Goal: Task Accomplishment & Management: Manage account settings

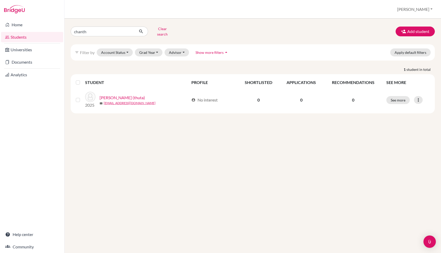
type input "[PERSON_NAME]"
click button "submit" at bounding box center [141, 32] width 14 height 10
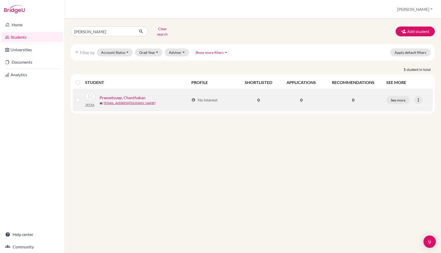
click at [119, 95] on link "Prasoetsuep, Chanthakan" at bounding box center [122, 98] width 46 height 6
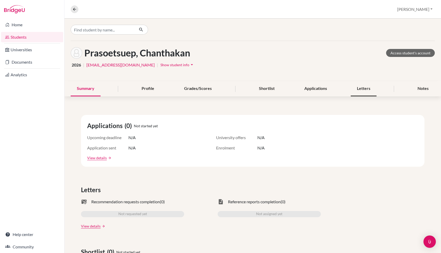
click at [374, 92] on div "Letters" at bounding box center [363, 88] width 26 height 15
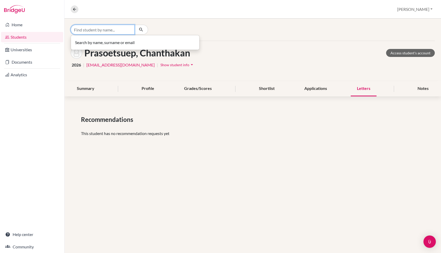
click at [102, 32] on input "Find student by name..." at bounding box center [103, 30] width 64 height 10
type input "chaee"
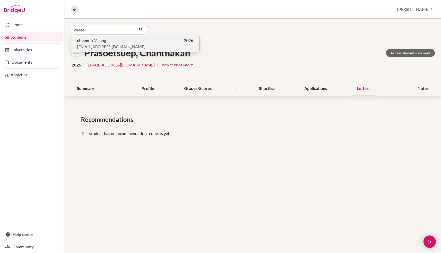
click at [110, 48] on span "[EMAIL_ADDRESS][DOMAIN_NAME]" at bounding box center [111, 47] width 68 height 6
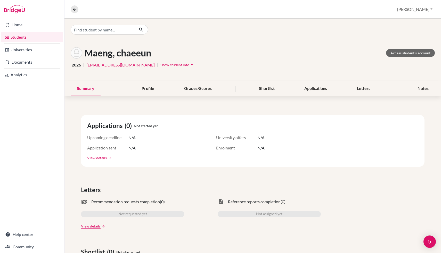
click at [160, 68] on button "Show student info arrow_drop_down" at bounding box center [177, 65] width 35 height 8
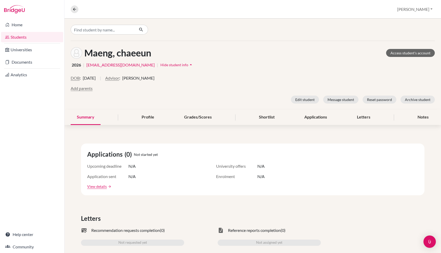
click at [160, 64] on span "Hide student info" at bounding box center [174, 65] width 28 height 4
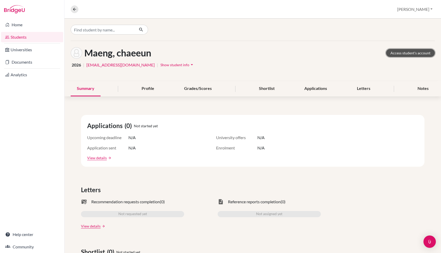
click at [407, 53] on link "Access student's account" at bounding box center [410, 53] width 49 height 8
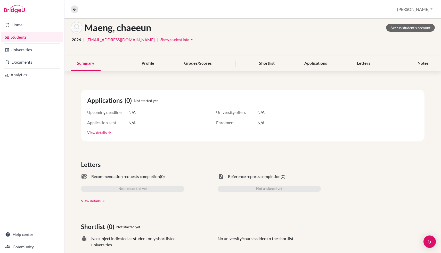
scroll to position [22, 0]
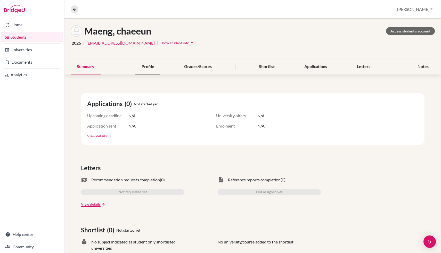
click at [152, 68] on div "Profile" at bounding box center [147, 66] width 25 height 15
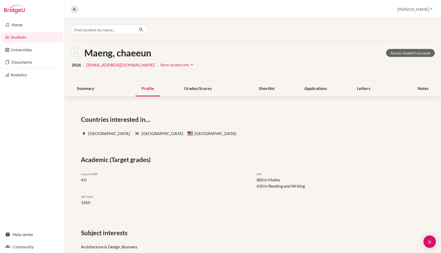
click at [160, 65] on span "Show student info" at bounding box center [174, 65] width 29 height 4
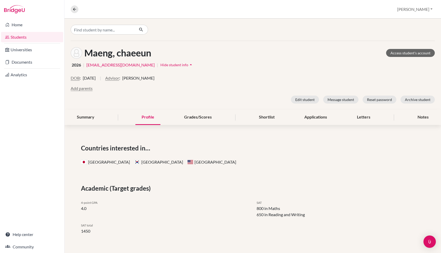
click at [312, 104] on div "Maeng, chaeeun Access student's account 2026 | s505415@asb.ac.th | Hide student…" at bounding box center [252, 75] width 376 height 69
click at [310, 99] on button "Edit student" at bounding box center [305, 100] width 28 height 8
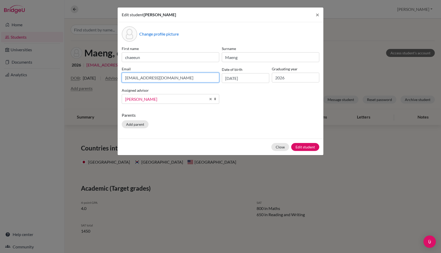
click at [169, 77] on input "s505415@asb.ac.th" at bounding box center [170, 78] width 97 height 10
type input "chaeeun.m2026@asbsk.ac.th"
click at [307, 146] on button "Edit student" at bounding box center [305, 147] width 28 height 8
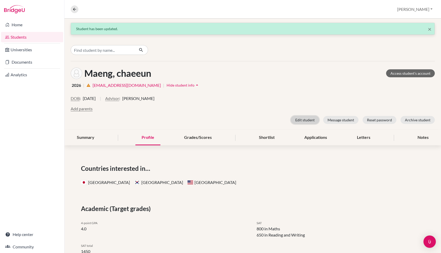
click at [300, 119] on button "Edit student" at bounding box center [305, 120] width 28 height 8
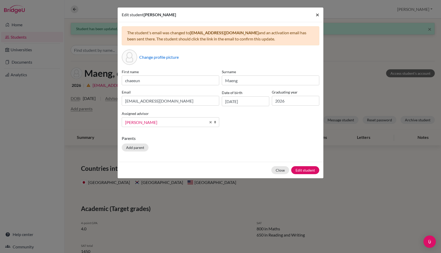
click at [318, 13] on span "×" at bounding box center [317, 14] width 4 height 7
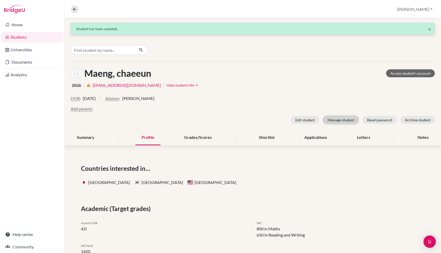
click at [346, 119] on button "Message student" at bounding box center [340, 120] width 35 height 8
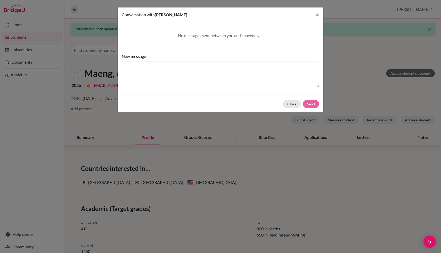
click at [318, 12] on span "×" at bounding box center [317, 14] width 4 height 7
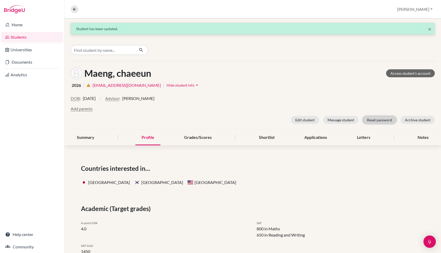
click at [371, 118] on button "Reset password" at bounding box center [379, 120] width 34 height 8
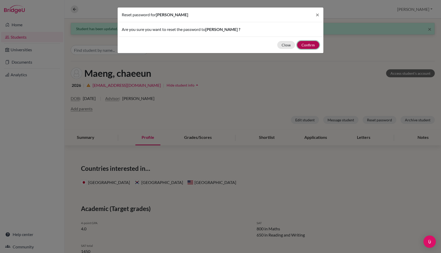
click at [306, 46] on button "Confirm" at bounding box center [308, 45] width 22 height 8
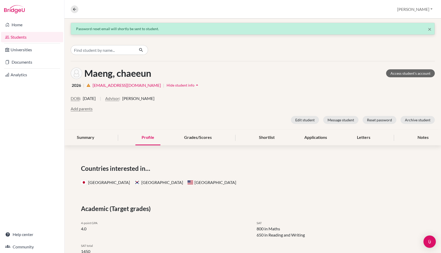
click at [36, 39] on link "Students" at bounding box center [32, 37] width 62 height 10
click at [25, 22] on link "Home" at bounding box center [32, 25] width 62 height 10
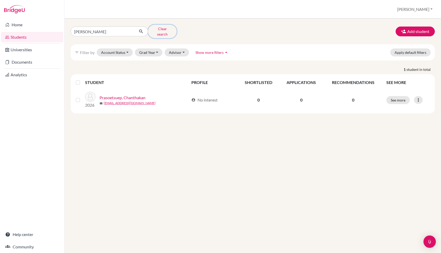
click at [159, 28] on button "Clear search" at bounding box center [162, 31] width 29 height 13
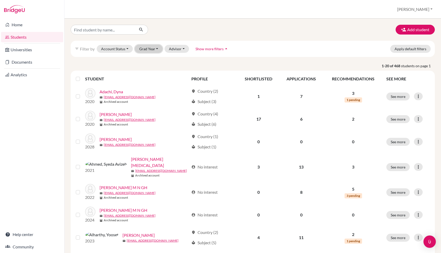
click at [157, 49] on button "Grad Year" at bounding box center [149, 49] width 28 height 8
click at [149, 76] on span "2026" at bounding box center [145, 76] width 9 height 6
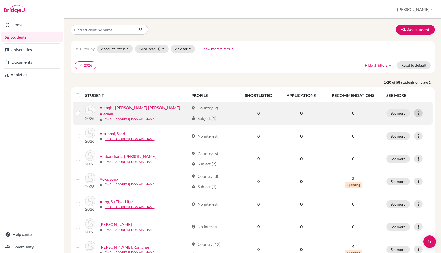
click at [417, 113] on icon at bounding box center [417, 113] width 5 height 5
click at [404, 123] on button "Edit student" at bounding box center [395, 124] width 41 height 8
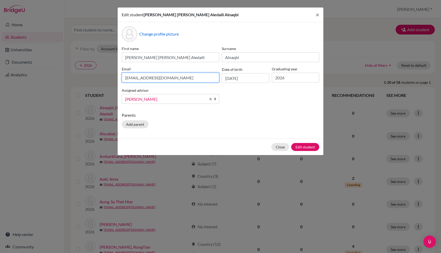
click at [167, 78] on input "s505796@asb.ac.th" at bounding box center [170, 78] width 97 height 10
type input "hamdan.a2026@asb.ac.th"
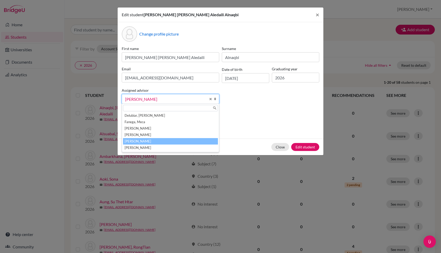
click at [192, 100] on span "Pabalan, John" at bounding box center [165, 99] width 81 height 7
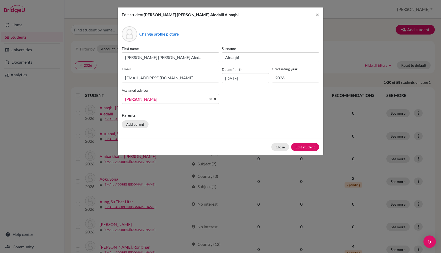
click at [249, 109] on div "Change profile picture First name Hamdan Hazzaa Mohammed Aledaili Surname Alnaq…" at bounding box center [220, 80] width 206 height 116
click at [308, 144] on button "Edit student" at bounding box center [305, 147] width 28 height 8
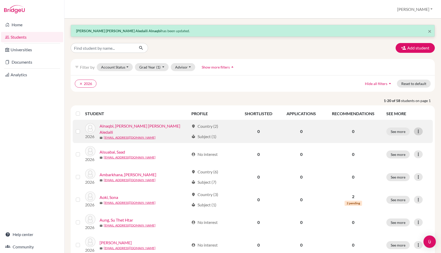
click at [418, 133] on icon at bounding box center [417, 131] width 5 height 5
click at [405, 156] on button "Reset Password" at bounding box center [395, 158] width 41 height 8
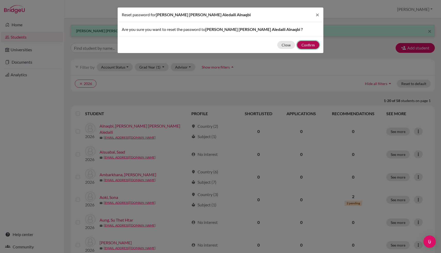
click at [312, 46] on button "Confirm" at bounding box center [308, 45] width 22 height 8
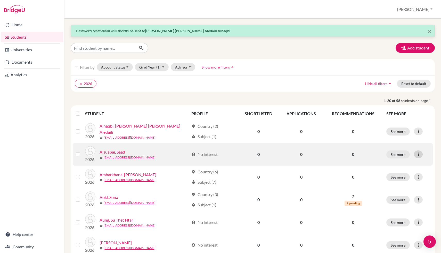
click at [418, 153] on icon at bounding box center [417, 154] width 5 height 5
click at [82, 151] on label at bounding box center [82, 151] width 0 height 0
click at [0, 0] on input "checkbox" at bounding box center [0, 0] width 0 height 0
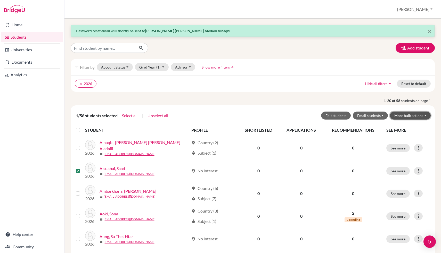
click at [405, 115] on button "More bulk actions" at bounding box center [410, 116] width 41 height 8
click at [405, 125] on button "Archive" at bounding box center [406, 126] width 47 height 8
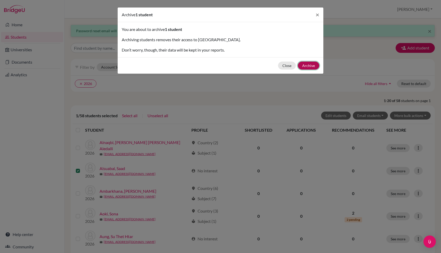
click at [312, 67] on button "Archive" at bounding box center [308, 66] width 21 height 8
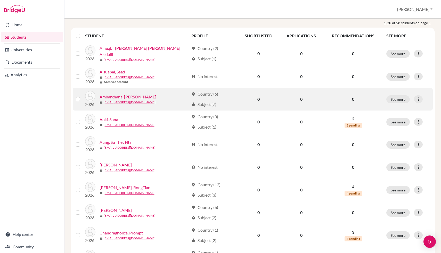
scroll to position [85, 0]
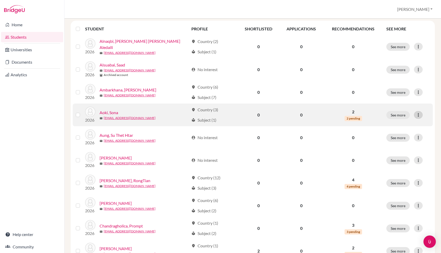
click at [419, 115] on icon at bounding box center [417, 114] width 5 height 5
click at [397, 125] on button "Edit student" at bounding box center [395, 125] width 41 height 8
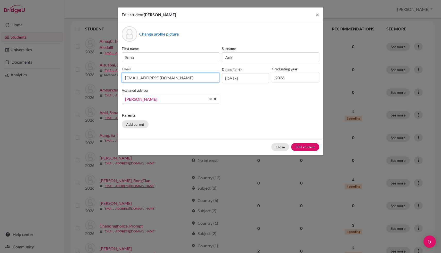
click at [163, 78] on input "s505425@asb.ac.th" at bounding box center [170, 78] width 97 height 10
type input "sona.a2026@asbsk.ac.th"
click at [308, 144] on button "Edit student" at bounding box center [305, 147] width 28 height 8
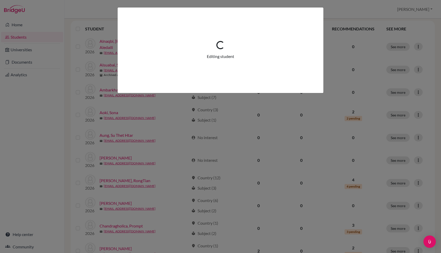
scroll to position [0, 0]
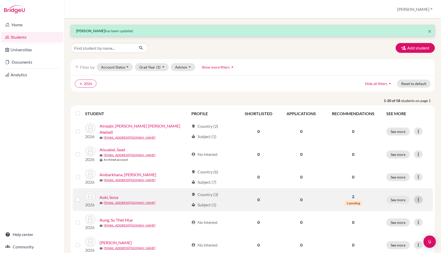
click at [418, 198] on icon at bounding box center [417, 199] width 5 height 5
click at [407, 224] on button "Reset Password" at bounding box center [395, 226] width 41 height 8
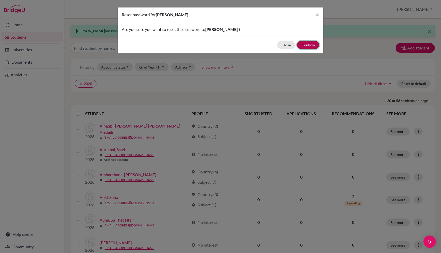
click at [314, 48] on button "Confirm" at bounding box center [308, 45] width 22 height 8
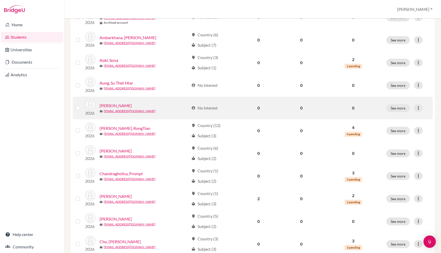
scroll to position [142, 0]
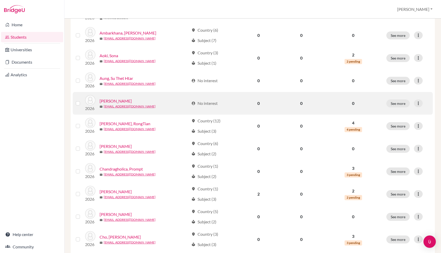
click at [75, 102] on td at bounding box center [79, 103] width 12 height 23
click at [82, 100] on label at bounding box center [82, 100] width 0 height 0
click at [0, 0] on input "checkbox" at bounding box center [0, 0] width 0 height 0
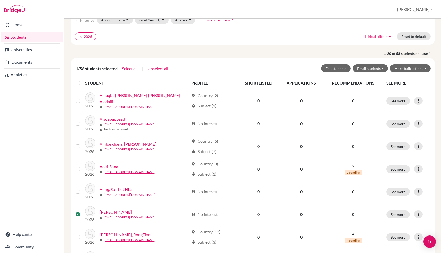
scroll to position [39, 0]
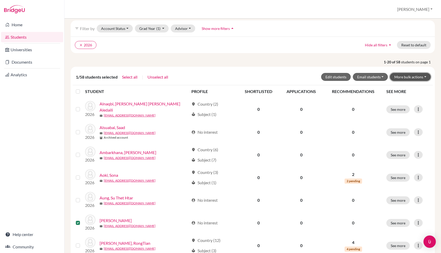
click at [412, 79] on button "More bulk actions" at bounding box center [410, 77] width 41 height 8
click at [408, 90] on button "Archive" at bounding box center [406, 88] width 47 height 8
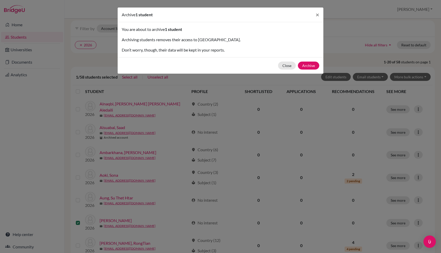
click at [320, 65] on div "Close Archive" at bounding box center [220, 65] width 206 height 16
click at [312, 65] on button "Archive" at bounding box center [308, 66] width 21 height 8
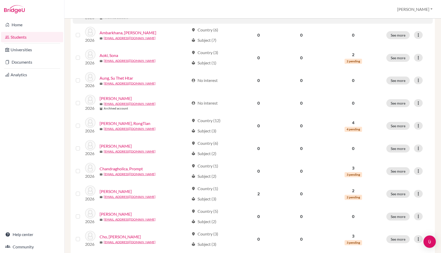
scroll to position [151, 0]
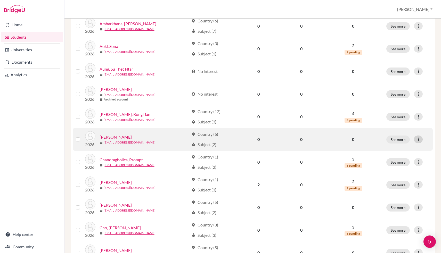
click at [419, 138] on icon at bounding box center [417, 139] width 5 height 5
click at [404, 147] on button "Edit student" at bounding box center [395, 150] width 41 height 8
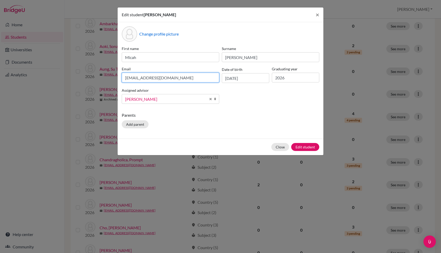
click at [184, 77] on input "s505624@asb.ac.th" at bounding box center [170, 78] width 97 height 10
type input "micah.c2026@asbsk.ac.th"
click at [301, 148] on button "Edit student" at bounding box center [305, 147] width 28 height 8
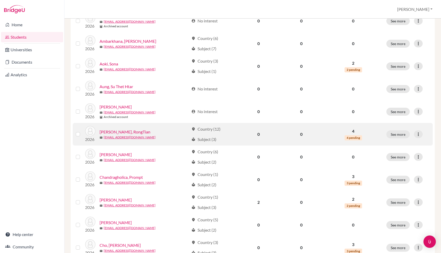
scroll to position [138, 0]
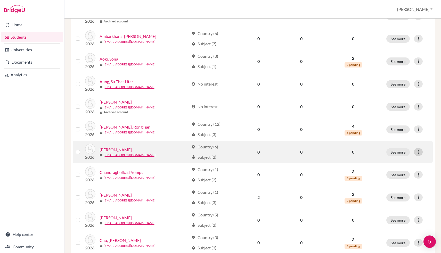
click at [420, 152] on icon at bounding box center [417, 151] width 5 height 5
click at [403, 180] on button "Reset Password" at bounding box center [395, 179] width 41 height 8
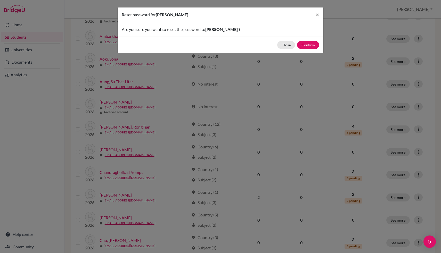
click at [306, 39] on div "Close Confirm" at bounding box center [220, 45] width 206 height 16
click at [306, 45] on button "Confirm" at bounding box center [308, 45] width 22 height 8
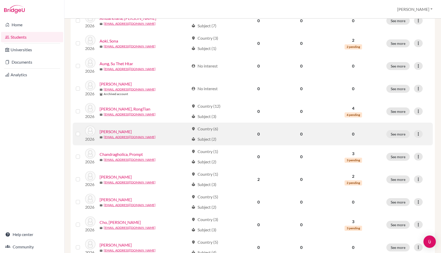
scroll to position [160, 0]
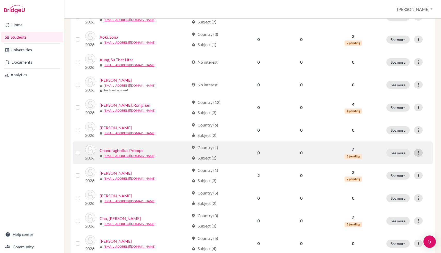
click at [419, 152] on icon at bounding box center [417, 152] width 5 height 5
click at [406, 166] on button "Edit student" at bounding box center [395, 163] width 41 height 8
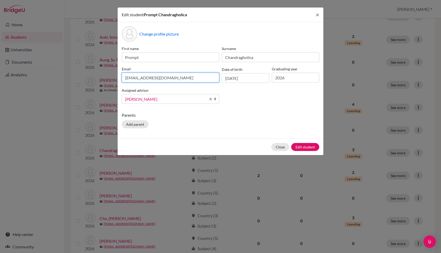
click at [191, 80] on input "s503220@asb.ac.th" at bounding box center [170, 78] width 97 height 10
type input "prompt.c2026@asbsk.ac.th"
click at [302, 149] on button "Edit student" at bounding box center [305, 147] width 28 height 8
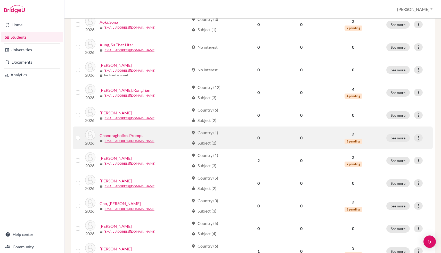
scroll to position [177, 0]
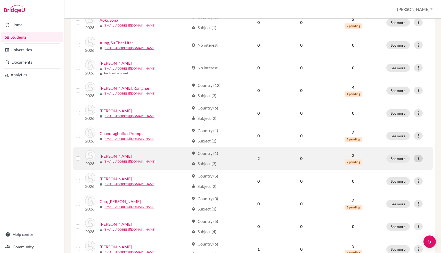
click at [420, 158] on icon at bounding box center [417, 158] width 5 height 5
click at [400, 167] on button "Edit student" at bounding box center [395, 169] width 41 height 8
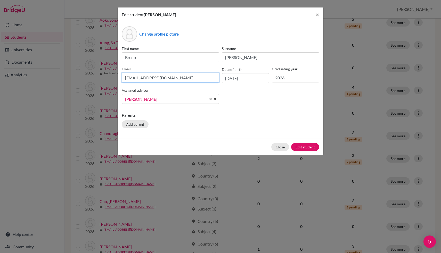
click at [193, 78] on input "s505091@asb.ac.th" at bounding box center [170, 78] width 97 height 10
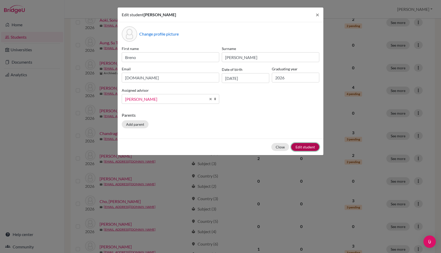
click at [307, 149] on div "Close Edit student" at bounding box center [220, 147] width 206 height 16
click at [177, 78] on input "breno.c2026asbsk.ac.th" at bounding box center [170, 78] width 97 height 10
click at [147, 77] on input "breno.c2026asbsk.ac.th" at bounding box center [170, 78] width 97 height 10
type input "breno.c2026@asbsk.ac.th"
click at [299, 147] on button "Edit student" at bounding box center [305, 147] width 28 height 8
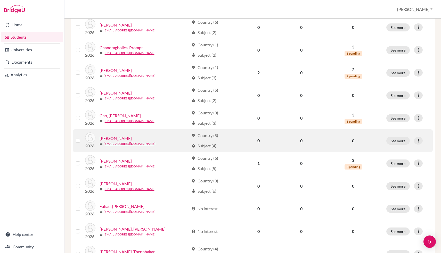
scroll to position [264, 0]
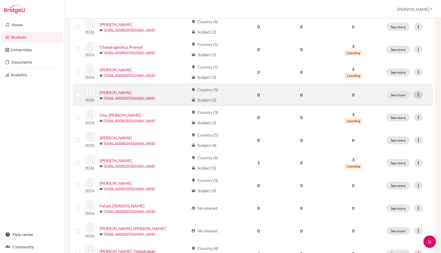
click at [420, 93] on icon at bounding box center [417, 94] width 5 height 5
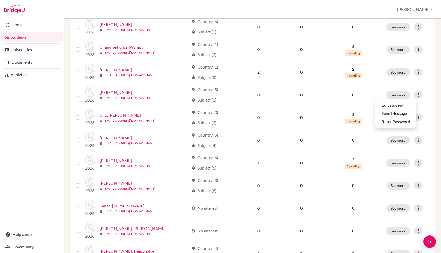
click at [440, 117] on div "× Breno Chen has been updated. Add student filter_list Filter by Account Status…" at bounding box center [252, 136] width 376 height 234
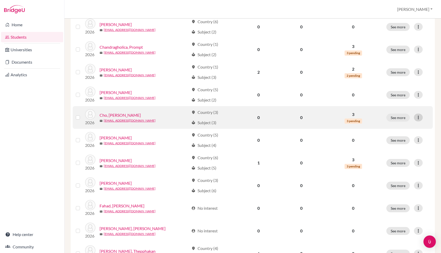
click at [421, 118] on div at bounding box center [418, 118] width 9 height 8
click at [407, 127] on button "Edit student" at bounding box center [395, 128] width 41 height 8
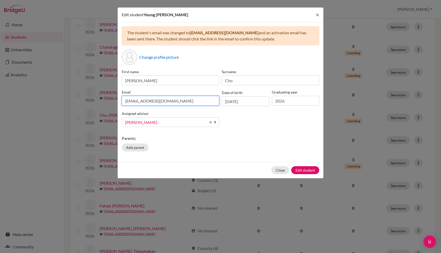
click at [204, 101] on input "s505044@asb.ac.th" at bounding box center [170, 101] width 97 height 10
type input "youngchan.c2026@asbsk.ac.th"
click at [310, 164] on div "Close Edit student" at bounding box center [220, 170] width 206 height 16
click at [310, 171] on button "Edit student" at bounding box center [305, 170] width 28 height 8
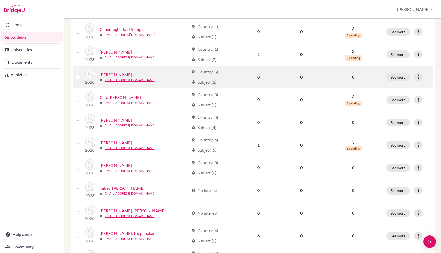
scroll to position [281, 0]
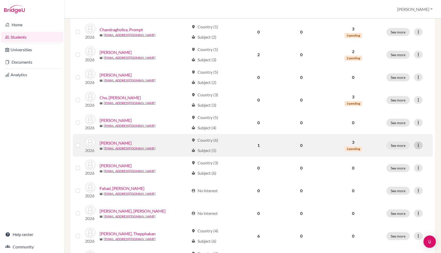
click at [417, 144] on icon at bounding box center [417, 145] width 5 height 5
click at [402, 152] on button "Edit student" at bounding box center [395, 156] width 41 height 8
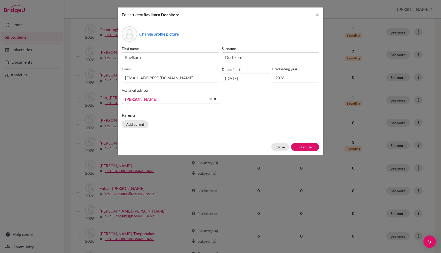
click at [176, 72] on div "Email s503223@asb.ac.th" at bounding box center [170, 74] width 100 height 17
